Goal: Check status: Check status

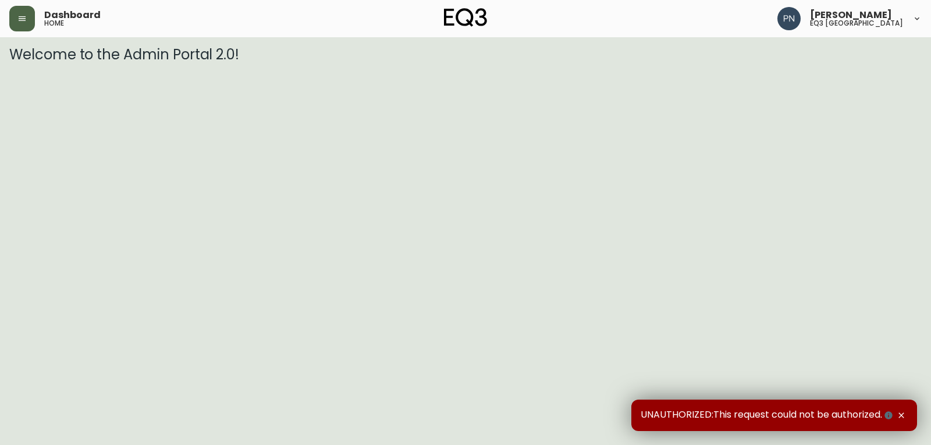
click at [21, 16] on icon "button" at bounding box center [21, 18] width 9 height 9
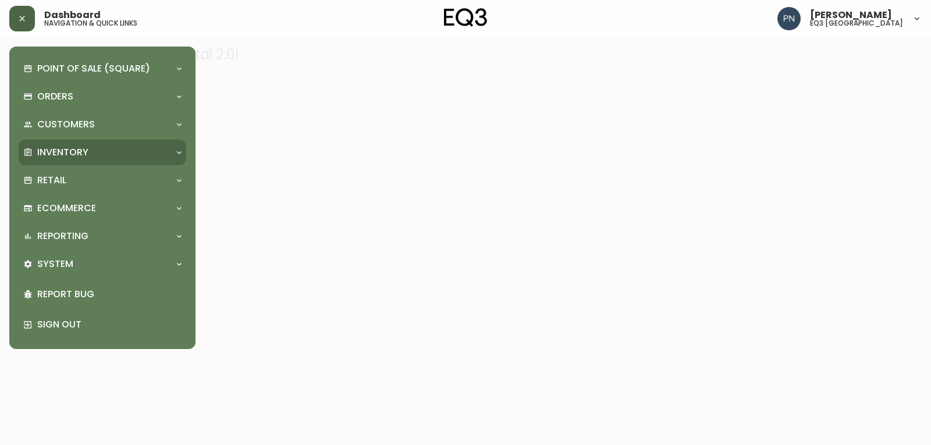
click at [107, 159] on div "Inventory" at bounding box center [96, 152] width 147 height 13
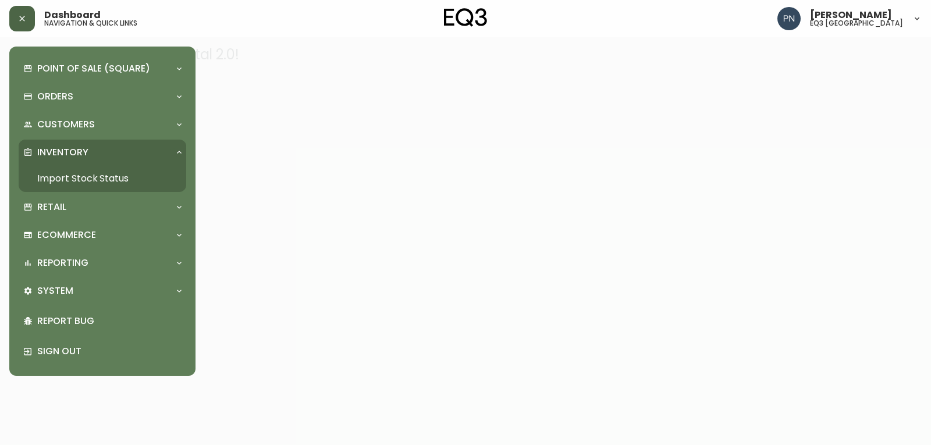
click at [110, 182] on link "Import Stock Status" at bounding box center [103, 178] width 168 height 27
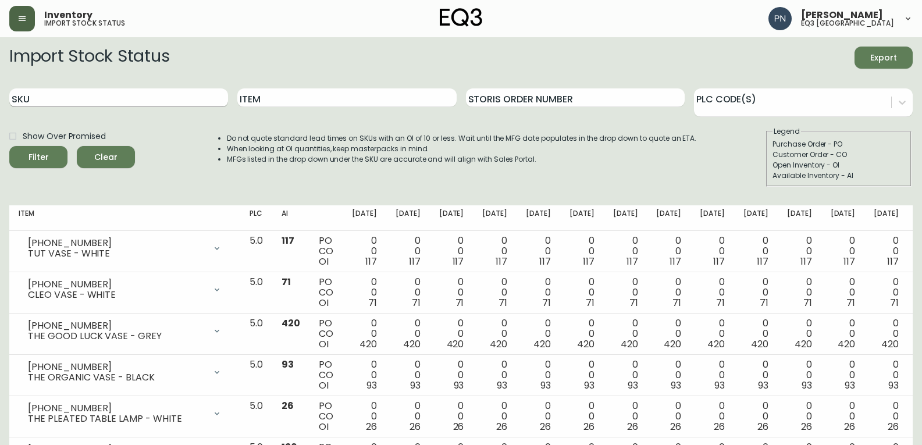
click at [185, 98] on input "SKU" at bounding box center [118, 97] width 219 height 19
paste input "[PHONE_NUMBER]"
type input "[PHONE_NUMBER]"
click at [9, 146] on button "Filter" at bounding box center [38, 157] width 58 height 22
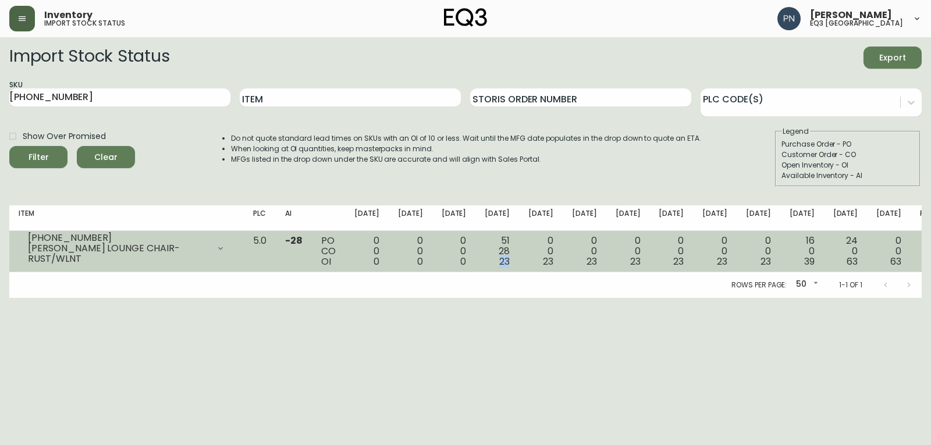
drag, startPoint x: 514, startPoint y: 263, endPoint x: 524, endPoint y: 263, distance: 9.9
click at [519, 263] on td "51 28 23" at bounding box center [497, 251] width 44 height 41
drag, startPoint x: 515, startPoint y: 239, endPoint x: 522, endPoint y: 239, distance: 7.6
click at [510, 239] on div "51 28 23" at bounding box center [497, 251] width 25 height 31
drag, startPoint x: 513, startPoint y: 253, endPoint x: 521, endPoint y: 252, distance: 8.7
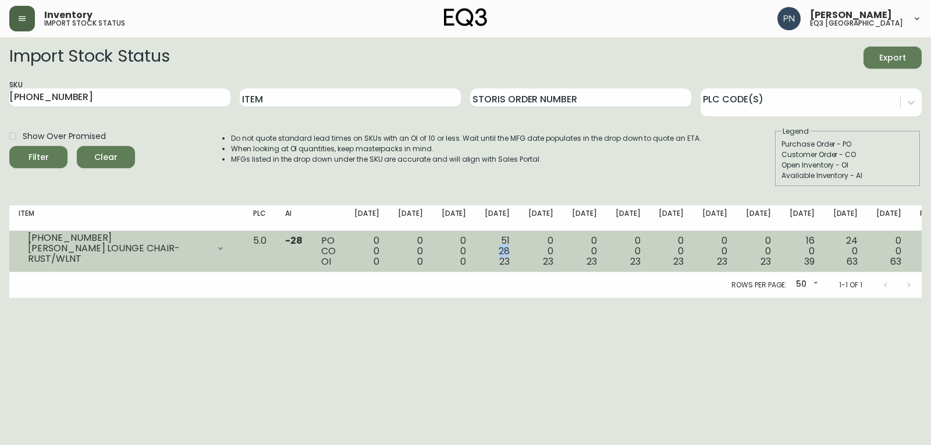
click at [510, 252] on div "51 28 23" at bounding box center [497, 251] width 25 height 31
drag, startPoint x: 513, startPoint y: 262, endPoint x: 522, endPoint y: 262, distance: 8.7
click at [510, 262] on span "23" at bounding box center [504, 261] width 10 height 13
drag, startPoint x: 511, startPoint y: 251, endPoint x: 521, endPoint y: 251, distance: 9.9
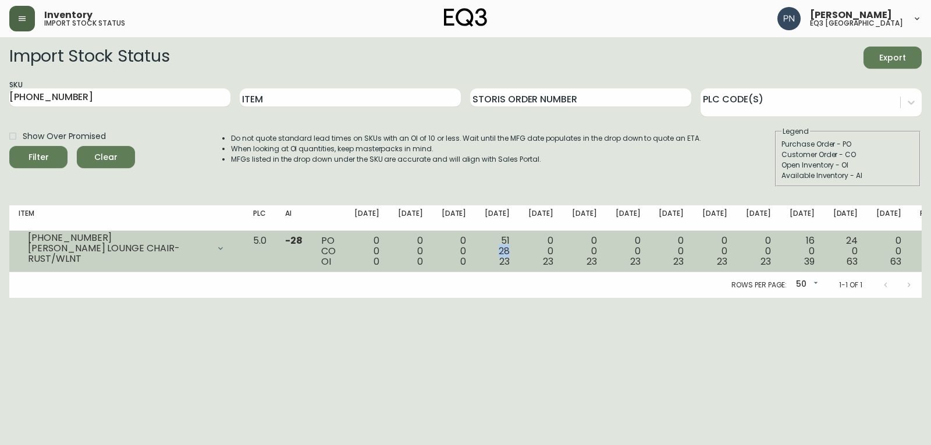
click at [510, 251] on div "51 28 23" at bounding box center [497, 251] width 25 height 31
drag, startPoint x: 513, startPoint y: 262, endPoint x: 523, endPoint y: 262, distance: 9.9
click at [519, 262] on td "51 28 23" at bounding box center [497, 251] width 44 height 41
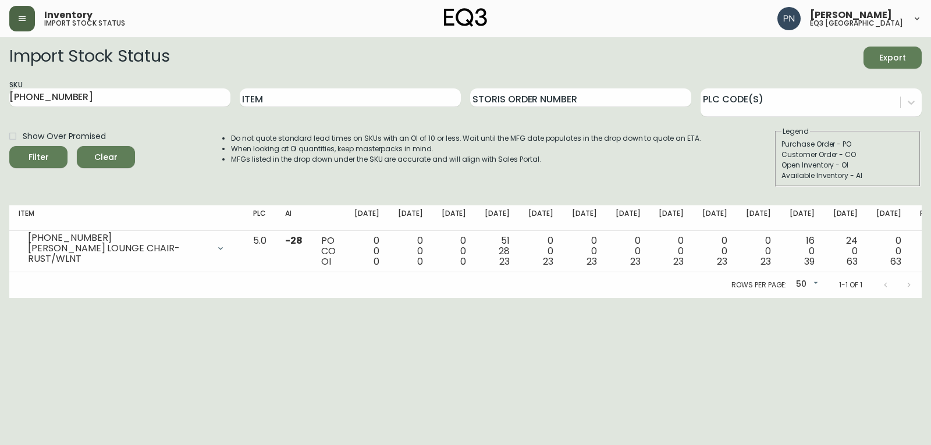
click at [513, 284] on div "Rows per page: 50 50 1-1 of 1" at bounding box center [465, 285] width 912 height 26
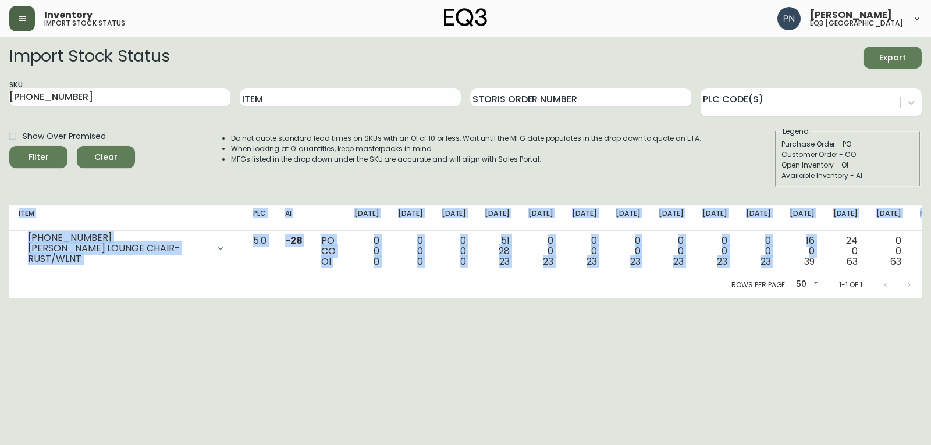
drag, startPoint x: 782, startPoint y: 261, endPoint x: 928, endPoint y: 263, distance: 146.6
click at [928, 263] on main "Import Stock Status Export SKU [PHONE_NUMBER] Item Storis Order Number PLC Code…" at bounding box center [465, 167] width 931 height 261
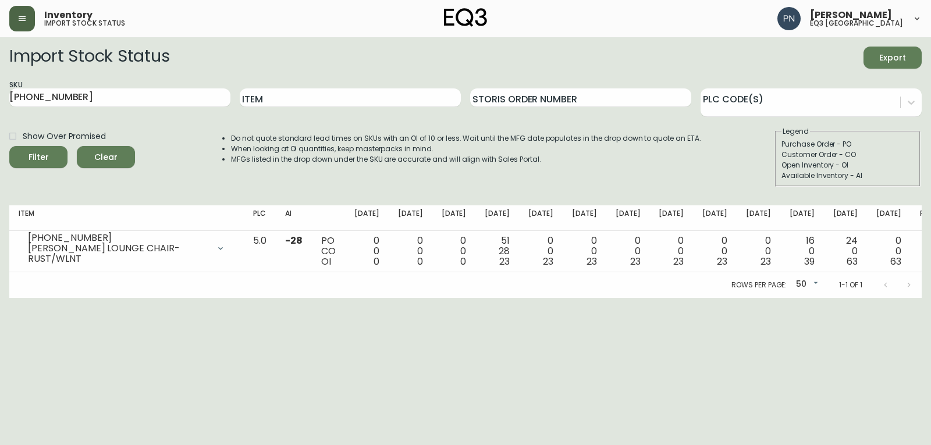
click at [521, 298] on html "Inventory import stock status [PERSON_NAME] eq3 [GEOGRAPHIC_DATA] Import Stock …" at bounding box center [465, 149] width 931 height 298
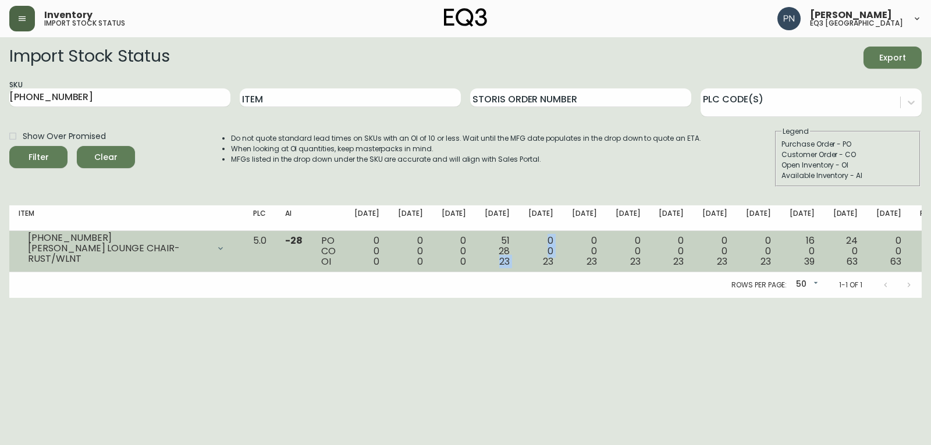
drag, startPoint x: 514, startPoint y: 263, endPoint x: 538, endPoint y: 264, distance: 24.4
click at [538, 264] on tr "[PHONE_NUMBER] [PERSON_NAME] LOUNGE CHAIR-RUST/WLNT Opening Balance 0 ( [DATE] …" at bounding box center [481, 251] width 945 height 41
click at [538, 264] on td "0 0 23" at bounding box center [541, 251] width 44 height 41
drag, startPoint x: 551, startPoint y: 263, endPoint x: 564, endPoint y: 262, distance: 13.4
click at [563, 262] on td "0 0 23" at bounding box center [541, 251] width 44 height 41
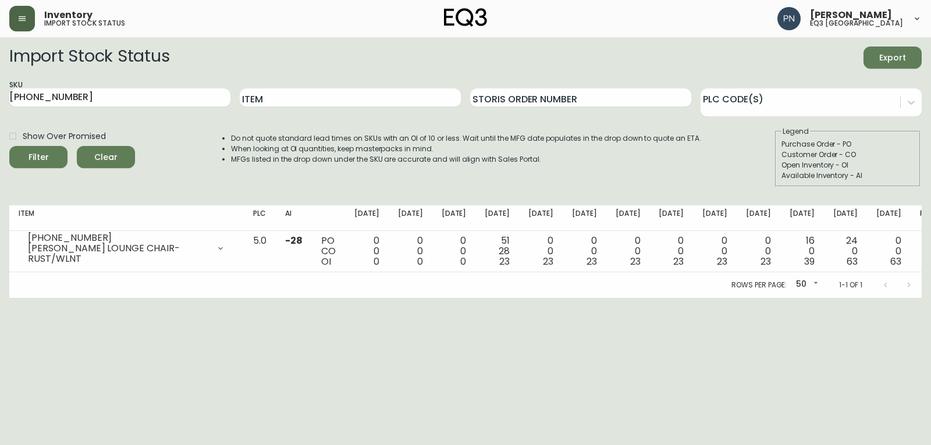
click at [563, 298] on html "Inventory import stock status [PERSON_NAME] eq3 [GEOGRAPHIC_DATA] Import Stock …" at bounding box center [465, 149] width 931 height 298
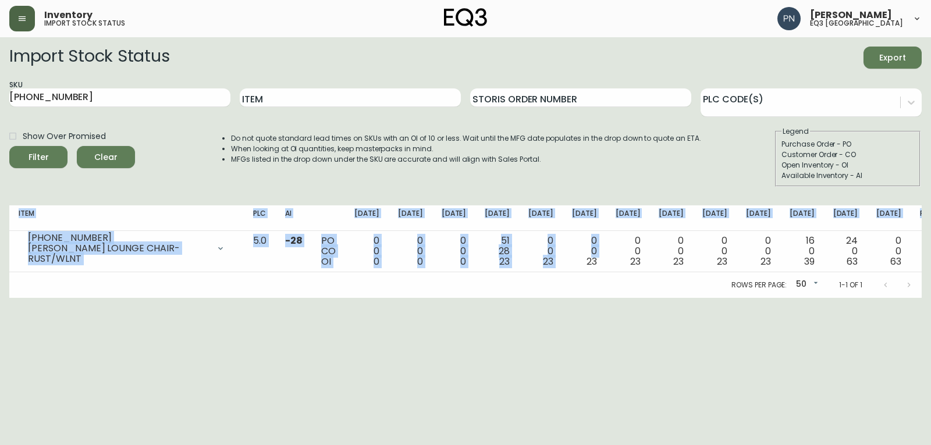
drag, startPoint x: 591, startPoint y: 262, endPoint x: 930, endPoint y: 268, distance: 339.2
click at [930, 268] on main "Import Stock Status Export SKU [PHONE_NUMBER] Item Storis Order Number PLC Code…" at bounding box center [465, 167] width 931 height 261
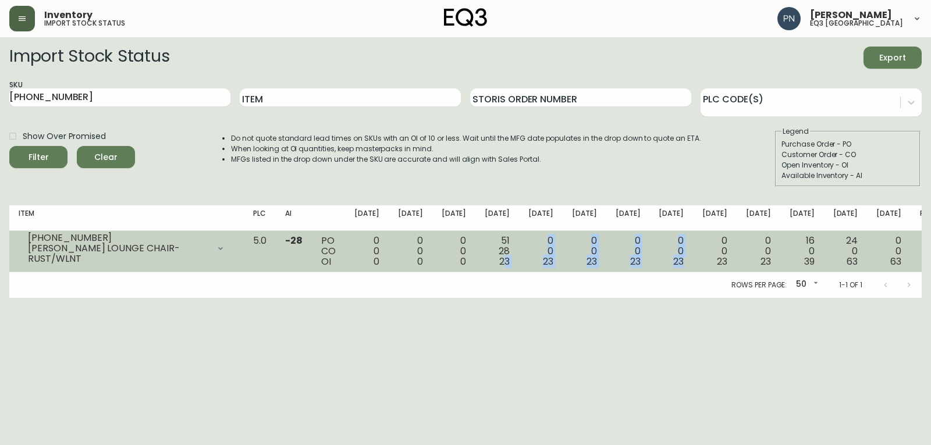
drag, startPoint x: 515, startPoint y: 265, endPoint x: 682, endPoint y: 266, distance: 167.5
click at [682, 266] on tr "[PHONE_NUMBER] [PERSON_NAME] LOUNGE CHAIR-RUST/WLNT Opening Balance 0 ( [DATE] …" at bounding box center [481, 251] width 945 height 41
click at [682, 266] on td "0 0 23" at bounding box center [671, 251] width 44 height 41
